Goal: Task Accomplishment & Management: Manage account settings

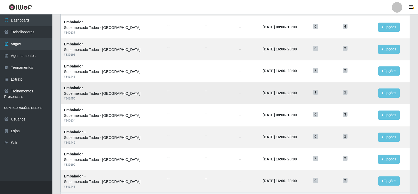
scroll to position [224, 0]
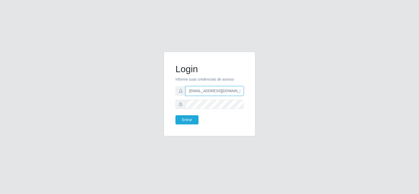
drag, startPoint x: 229, startPoint y: 90, endPoint x: 159, endPoint y: 94, distance: 70.6
click at [159, 95] on div "Login Informe suas credenciais de acesso denisepaulacavalcante@gmail.com Entrar" at bounding box center [209, 97] width 299 height 91
type input "gmail.com"
drag, startPoint x: 211, startPoint y: 89, endPoint x: 120, endPoint y: 99, distance: 92.1
click at [118, 105] on div "Login Informe suas credenciais de acesso gmail.com Entrar" at bounding box center [209, 97] width 299 height 91
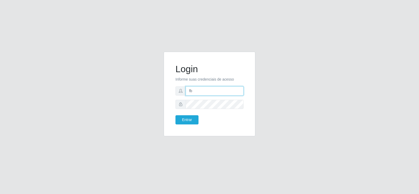
type input "Fbarros224@gmail.com"
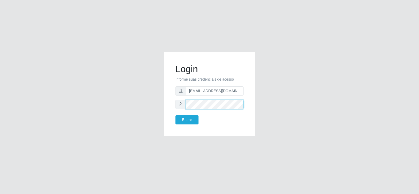
click at [160, 112] on div "Login Informe suas credenciais de acesso Fbarros224@gmail.com Entrar" at bounding box center [209, 97] width 299 height 91
click at [131, 95] on div "Login Informe suas credenciais de acesso Fbarros224@gmail.com Entrar" at bounding box center [209, 97] width 299 height 91
click at [181, 115] on form "Login Informe suas credenciais de acesso Fbarros224@gmail.com Entrar" at bounding box center [210, 93] width 68 height 61
click at [183, 116] on button "Entrar" at bounding box center [187, 119] width 23 height 9
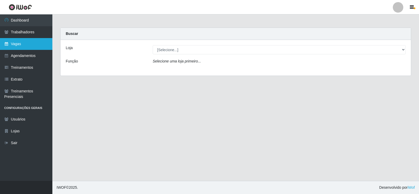
click at [40, 45] on link "Vagas" at bounding box center [26, 44] width 52 height 12
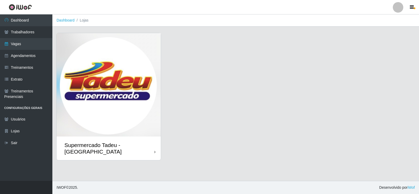
click at [127, 83] on img at bounding box center [109, 84] width 104 height 103
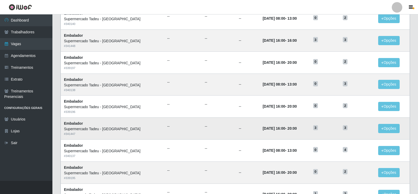
scroll to position [79, 0]
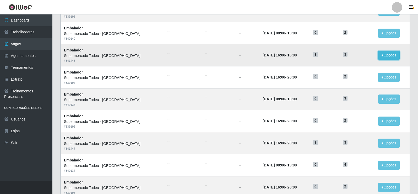
click at [389, 55] on button "Opções" at bounding box center [388, 55] width 21 height 9
click at [348, 56] on link "Editar" at bounding box center [348, 56] width 15 height 4
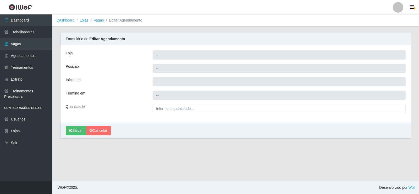
type input "Supermercado Tadeu - [GEOGRAPHIC_DATA]"
type input "Embalador"
type input "2025-09-05 16:00:00"
type input "3__"
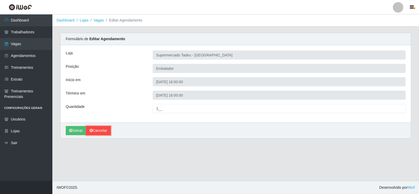
click at [103, 131] on link "Cancelar" at bounding box center [98, 130] width 25 height 9
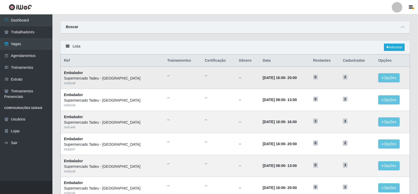
scroll to position [52, 0]
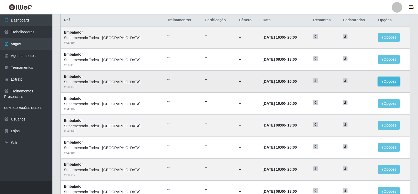
click at [386, 80] on button "Opções" at bounding box center [388, 81] width 21 height 9
click at [351, 94] on div "Deletar" at bounding box center [356, 94] width 31 height 6
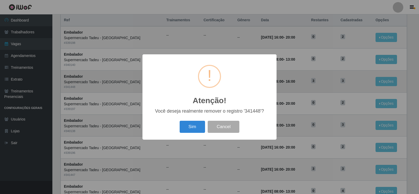
drag, startPoint x: 194, startPoint y: 127, endPoint x: 257, endPoint y: 98, distance: 69.7
click at [194, 127] on button "Sim" at bounding box center [192, 127] width 25 height 12
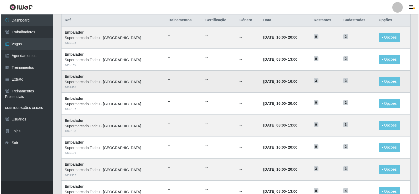
scroll to position [0, 0]
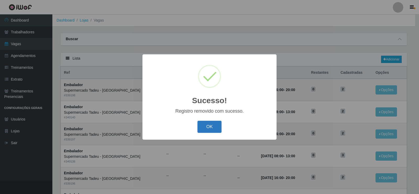
click at [208, 125] on button "OK" at bounding box center [210, 127] width 24 height 12
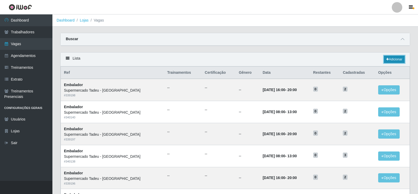
click at [394, 60] on link "Adicionar" at bounding box center [394, 59] width 21 height 7
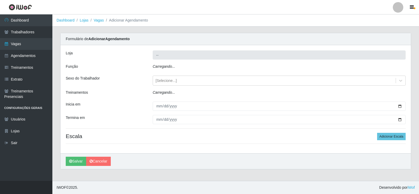
type input "Supermercado Tadeu - [GEOGRAPHIC_DATA]"
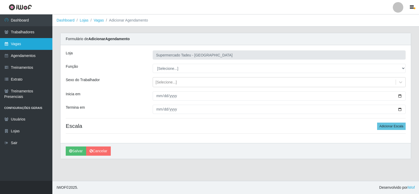
click at [30, 45] on link "Vagas" at bounding box center [26, 44] width 52 height 12
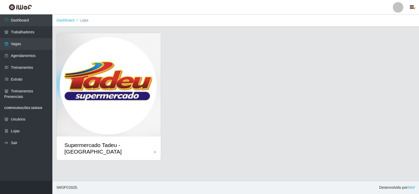
drag, startPoint x: 134, startPoint y: 109, endPoint x: 248, endPoint y: 109, distance: 114.0
click at [133, 109] on img at bounding box center [109, 84] width 104 height 103
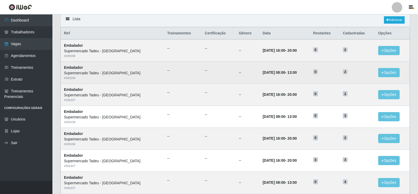
scroll to position [26, 0]
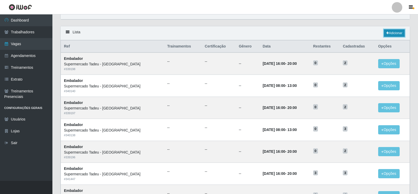
click at [388, 32] on link "Adicionar" at bounding box center [394, 32] width 21 height 7
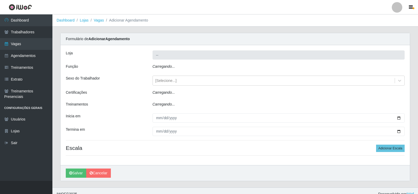
type input "Supermercado Tadeu - [GEOGRAPHIC_DATA]"
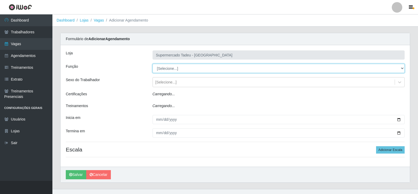
click at [160, 67] on select "[Selecione...] ASG ASG + ASG ++ Auxiliar de Estacionamento Auxiliar de Estacion…" at bounding box center [279, 68] width 252 height 9
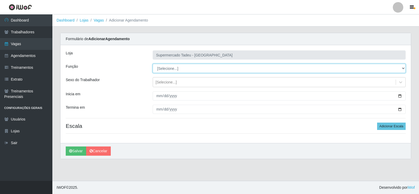
select select "1"
click at [153, 64] on select "[Selecione...] ASG ASG + ASG ++ Auxiliar de Estacionamento Auxiliar de Estacion…" at bounding box center [279, 68] width 253 height 9
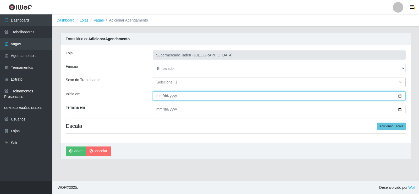
click at [163, 98] on input "Inicia em" at bounding box center [279, 95] width 253 height 9
click at [159, 96] on input "Inicia em" at bounding box center [279, 95] width 253 height 9
type input "20254-09-05"
type input "2025-09-05"
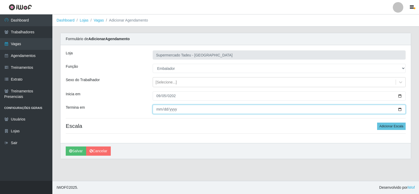
click at [158, 108] on input "Termina em" at bounding box center [279, 109] width 253 height 9
type input "2025-09-05"
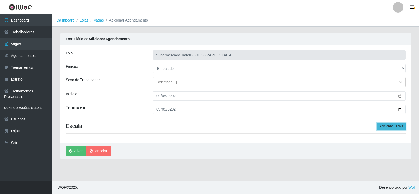
click at [385, 124] on button "Adicionar Escala" at bounding box center [391, 125] width 29 height 7
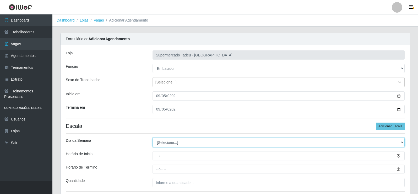
click at [171, 145] on select "[Selecione...] Segunda Terça Quarta Quinta Sexta Sábado Domingo" at bounding box center [279, 142] width 252 height 9
click at [153, 138] on select "[Selecione...] Segunda Terça Quarta Quinta Sexta Sábado Domingo" at bounding box center [279, 142] width 252 height 9
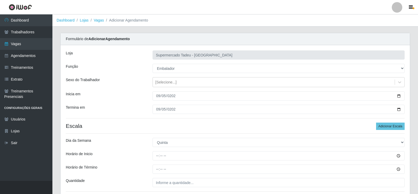
scroll to position [26, 0]
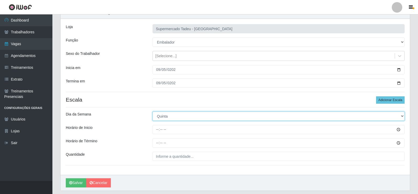
click at [163, 116] on select "[Selecione...] Segunda Terça Quarta Quinta Sexta Sábado Domingo" at bounding box center [279, 115] width 252 height 9
drag, startPoint x: 162, startPoint y: 117, endPoint x: 165, endPoint y: 120, distance: 4.1
click at [163, 116] on select "[Selecione...] Segunda Terça Quarta Quinta Sexta Sábado Domingo" at bounding box center [279, 115] width 252 height 9
select select "5"
click at [153, 111] on select "[Selecione...] Segunda Terça Quarta Quinta Sexta Sábado Domingo" at bounding box center [279, 115] width 252 height 9
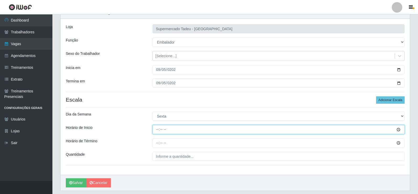
click at [163, 127] on input "Horário de Inicio" at bounding box center [279, 129] width 252 height 9
click at [159, 130] on input "Horário de Inicio" at bounding box center [279, 129] width 252 height 9
click at [157, 130] on input "Horário de Inicio" at bounding box center [279, 129] width 252 height 9
type input "16:00"
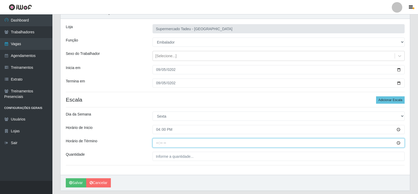
click at [155, 142] on input "Horário de Término" at bounding box center [279, 142] width 252 height 9
type input "20:00"
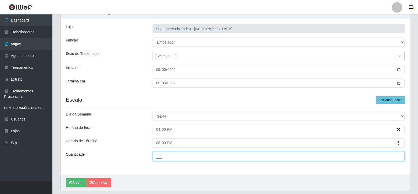
click at [179, 160] on input "___" at bounding box center [279, 156] width 252 height 9
type input "3__"
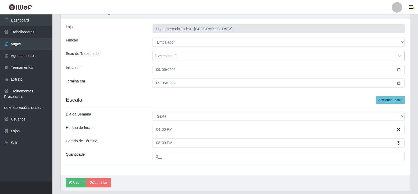
click at [139, 148] on div "Loja Supermercado Tadeu - Lagoa Seca Função [Selecione...] ASG ASG + ASG ++ Aux…" at bounding box center [235, 97] width 349 height 156
click at [72, 182] on icon "submit" at bounding box center [70, 183] width 3 height 4
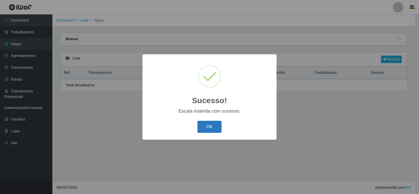
click at [207, 124] on button "OK" at bounding box center [210, 127] width 24 height 12
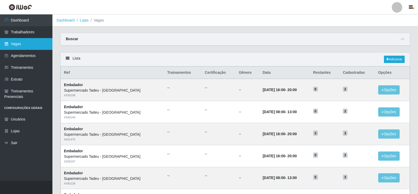
click at [23, 44] on link "Vagas" at bounding box center [26, 44] width 52 height 12
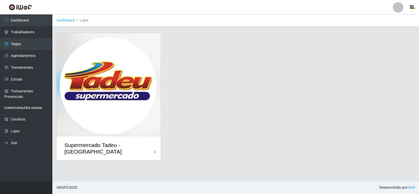
click at [108, 91] on img at bounding box center [109, 84] width 104 height 103
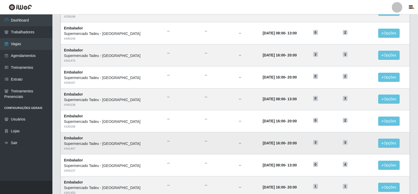
scroll to position [236, 0]
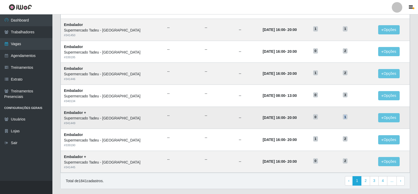
drag, startPoint x: 341, startPoint y: 117, endPoint x: 348, endPoint y: 118, distance: 6.8
click at [348, 117] on td "1" at bounding box center [357, 117] width 35 height 22
click at [343, 160] on span "2" at bounding box center [345, 160] width 5 height 5
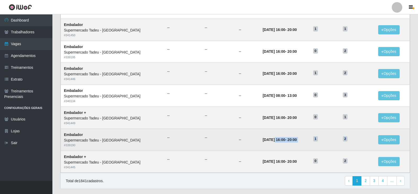
drag, startPoint x: 256, startPoint y: 137, endPoint x: 352, endPoint y: 138, distance: 95.9
click at [352, 138] on tr "Embalador Supermercado Tadeu - Lagoa Seca # 339190 -- -- -- 02/09/2025, 16:00 -…" at bounding box center [235, 139] width 349 height 22
click at [350, 141] on h5 "2" at bounding box center [357, 139] width 29 height 6
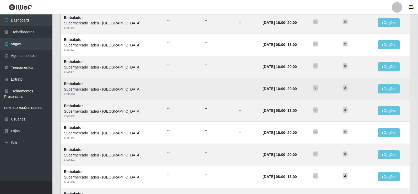
scroll to position [0, 0]
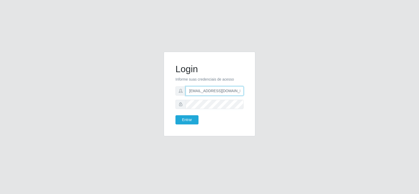
click at [223, 90] on input "denisepaulacavalcante@gmail.com" at bounding box center [215, 90] width 58 height 9
type input "matheusctdr00@gmail.com"
click at [151, 99] on div "Login Informe suas credenciais de acesso matheusctdr00@gmail.com Entrar" at bounding box center [209, 97] width 299 height 91
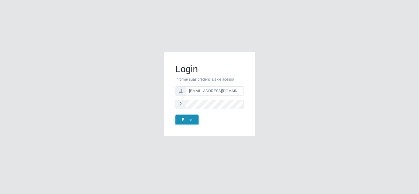
click at [179, 118] on button "Entrar" at bounding box center [187, 119] width 23 height 9
click at [184, 119] on button "Entrar" at bounding box center [187, 119] width 23 height 9
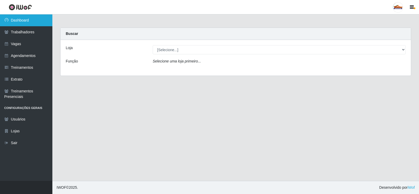
click at [30, 22] on link "Dashboard" at bounding box center [26, 20] width 52 height 12
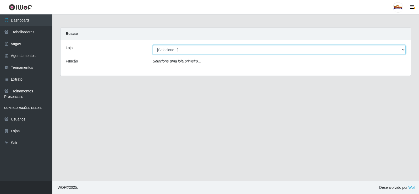
click at [177, 51] on select "[Selecione...] Supermercado Tadeu - Lagoa Seca" at bounding box center [279, 49] width 253 height 9
select select "195"
click at [153, 45] on select "[Selecione...] Supermercado Tadeu - Lagoa Seca" at bounding box center [279, 49] width 253 height 9
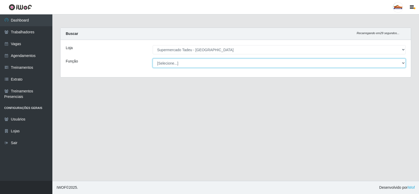
drag, startPoint x: 176, startPoint y: 54, endPoint x: 172, endPoint y: 63, distance: 9.8
click at [172, 63] on select "[Selecione...] ASG ASG + ASG ++ Auxiliar de Estacionamento Auxiliar de Estacion…" at bounding box center [279, 62] width 253 height 9
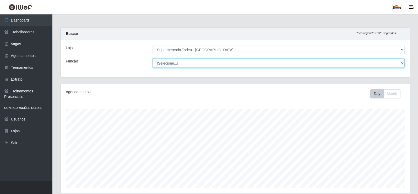
click at [172, 64] on select "[Selecione...] ASG ASG + ASG ++ Auxiliar de Estacionamento Auxiliar de Estacion…" at bounding box center [279, 62] width 252 height 9
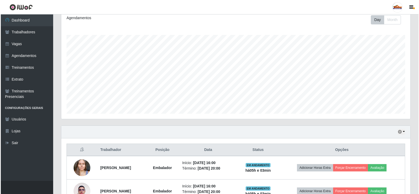
scroll to position [108, 0]
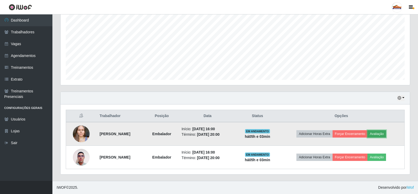
click at [384, 132] on button "Avaliação" at bounding box center [377, 133] width 19 height 7
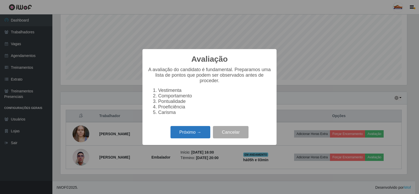
click at [199, 137] on button "Próximo →" at bounding box center [191, 132] width 40 height 12
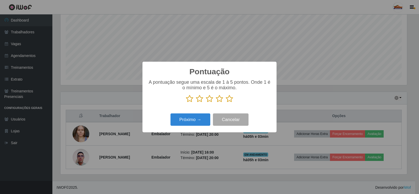
click at [231, 98] on icon at bounding box center [229, 99] width 7 height 8
click at [226, 103] on input "radio" at bounding box center [226, 103] width 0 height 0
click at [184, 117] on button "Próximo →" at bounding box center [191, 119] width 40 height 12
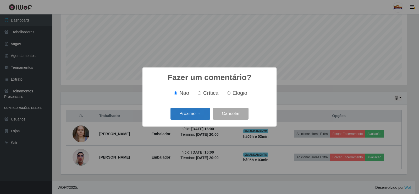
click at [192, 117] on button "Próximo →" at bounding box center [191, 113] width 40 height 12
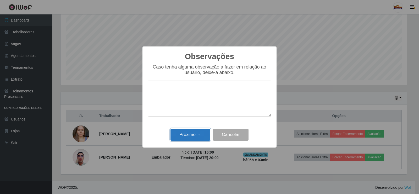
click at [198, 133] on button "Próximo →" at bounding box center [191, 134] width 40 height 12
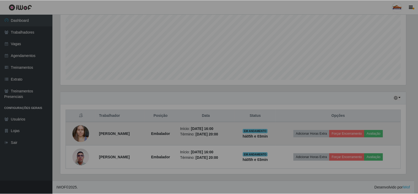
scroll to position [109, 349]
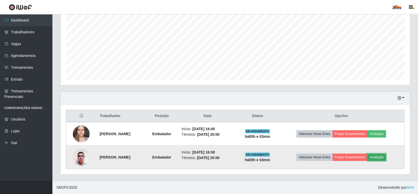
click at [386, 158] on button "Avaliação" at bounding box center [377, 156] width 19 height 7
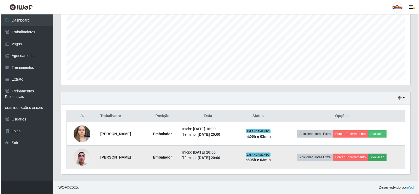
scroll to position [109, 347]
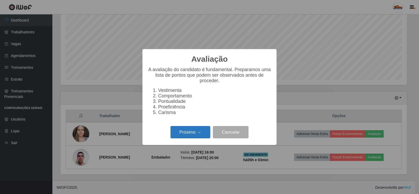
click at [204, 138] on button "Próximo →" at bounding box center [191, 132] width 40 height 12
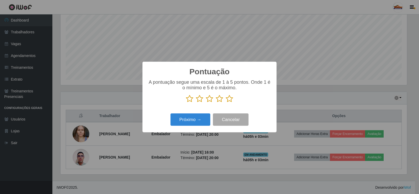
scroll to position [262040, 261802]
click at [201, 119] on button "Próximo →" at bounding box center [191, 119] width 40 height 12
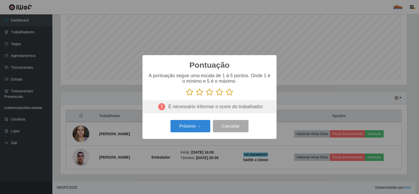
drag, startPoint x: 233, startPoint y: 91, endPoint x: 214, endPoint y: 113, distance: 28.1
click at [232, 91] on icon at bounding box center [229, 92] width 7 height 8
click at [226, 96] on input "radio" at bounding box center [226, 96] width 0 height 0
click at [195, 128] on button "Próximo →" at bounding box center [191, 126] width 40 height 12
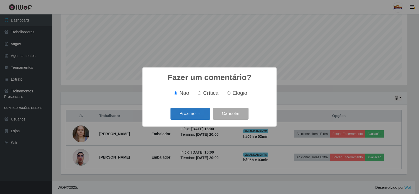
click at [200, 115] on button "Próximo →" at bounding box center [191, 113] width 40 height 12
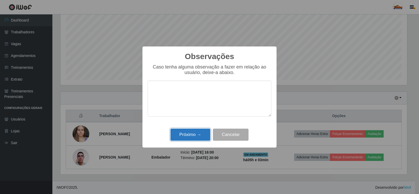
click at [197, 131] on button "Próximo →" at bounding box center [191, 134] width 40 height 12
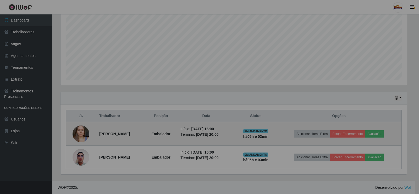
scroll to position [109, 349]
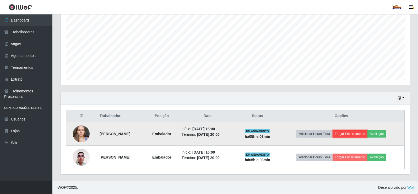
click at [347, 134] on button "Forçar Encerramento" at bounding box center [350, 133] width 35 height 7
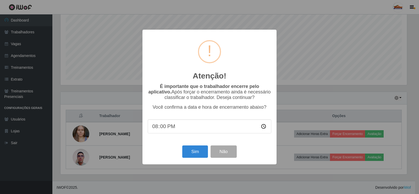
click at [166, 126] on input "20:00" at bounding box center [210, 126] width 124 height 14
click at [164, 128] on input "20:00" at bounding box center [210, 126] width 124 height 14
type input "20:30"
click at [179, 123] on input "20:30" at bounding box center [210, 126] width 124 height 14
click at [176, 129] on input "20:30" at bounding box center [210, 126] width 124 height 14
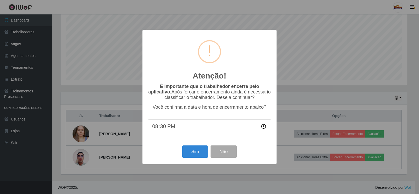
click at [166, 126] on input "20:30" at bounding box center [210, 126] width 124 height 14
click at [165, 128] on input "20:30" at bounding box center [210, 126] width 124 height 14
click at [163, 128] on input "20:30" at bounding box center [210, 126] width 124 height 14
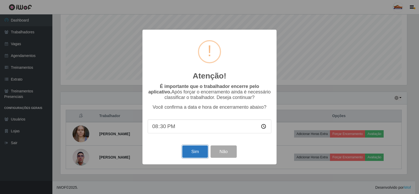
click at [198, 153] on button "Sim" at bounding box center [194, 151] width 25 height 12
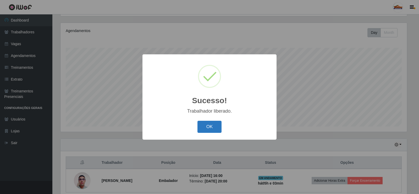
click at [216, 126] on button "OK" at bounding box center [210, 127] width 24 height 12
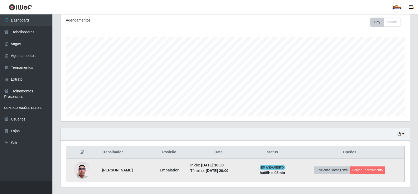
scroll to position [84, 0]
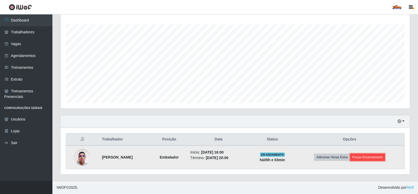
click at [365, 157] on button "Forçar Encerramento" at bounding box center [367, 156] width 35 height 7
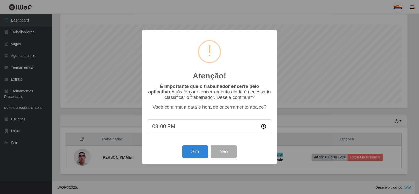
click at [164, 127] on input "20:00" at bounding box center [210, 126] width 124 height 14
type input "20:30"
click at [189, 150] on button "Sim" at bounding box center [194, 151] width 25 height 12
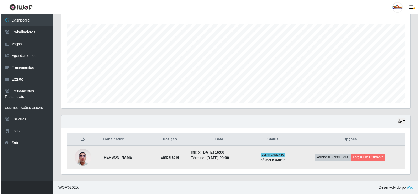
scroll to position [0, 0]
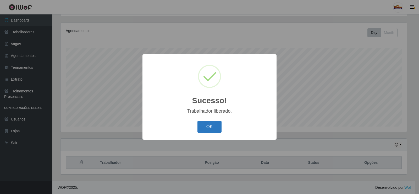
click at [204, 123] on button "OK" at bounding box center [210, 127] width 24 height 12
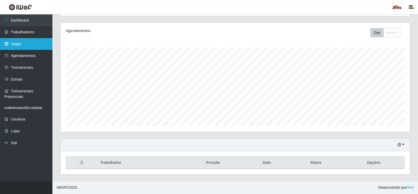
click at [28, 44] on link "Vagas" at bounding box center [26, 44] width 52 height 12
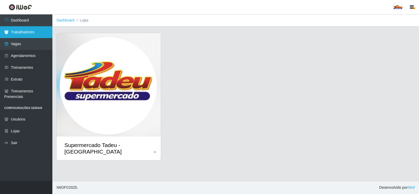
click at [27, 32] on link "Trabalhadores" at bounding box center [26, 32] width 52 height 12
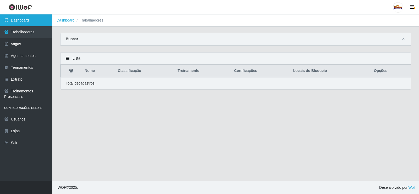
click at [26, 21] on link "Dashboard" at bounding box center [26, 20] width 52 height 12
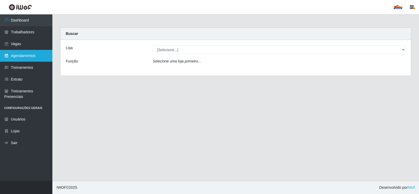
click at [25, 57] on link "Agendamentos" at bounding box center [26, 56] width 52 height 12
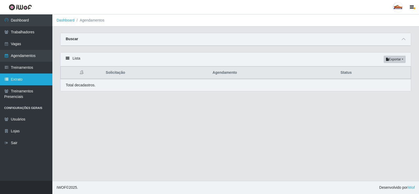
click at [22, 77] on link "Extrato" at bounding box center [26, 79] width 52 height 12
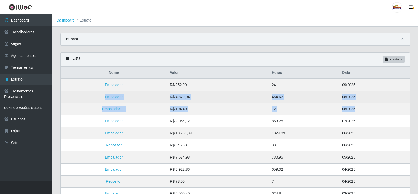
drag, startPoint x: 355, startPoint y: 110, endPoint x: 87, endPoint y: 96, distance: 268.3
click at [87, 96] on tbody "Embalador R$ 252,00 24 09/2025 Embalador R$ 4.879,04 464.67 08/2025 Embalador +…" at bounding box center [235, 169] width 349 height 181
click at [206, 98] on td "R$ 4.879,04" at bounding box center [218, 97] width 102 height 12
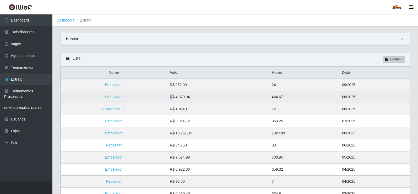
drag, startPoint x: 169, startPoint y: 98, endPoint x: 176, endPoint y: 99, distance: 6.6
click at [176, 99] on tr "Embalador R$ 4.879,04 464.67 08/2025" at bounding box center [235, 97] width 349 height 12
drag, startPoint x: 169, startPoint y: 80, endPoint x: 340, endPoint y: 92, distance: 170.8
click at [317, 91] on tbody "Embalador R$ 252,00 24 09/2025 Embalador R$ 4.879,04 464.67 08/2025 Embalador +…" at bounding box center [235, 169] width 349 height 181
drag, startPoint x: 367, startPoint y: 96, endPoint x: 182, endPoint y: 95, distance: 184.8
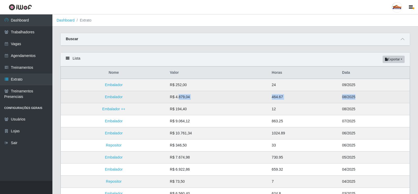
click at [182, 95] on tr "Embalador R$ 4.879,04 464.67 08/2025" at bounding box center [235, 97] width 349 height 12
